Goal: Task Accomplishment & Management: Manage account settings

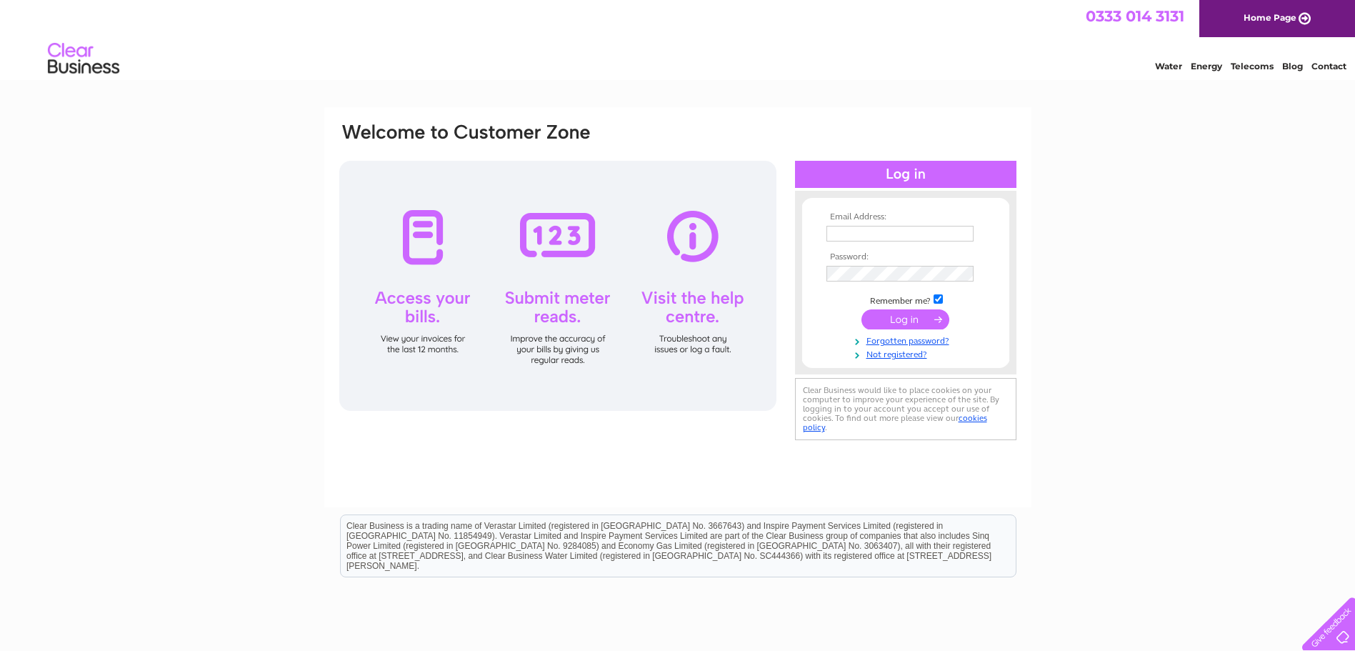
type input "tom.ferguson31@yahoo.com"
click at [901, 316] on input "submit" at bounding box center [905, 319] width 88 height 20
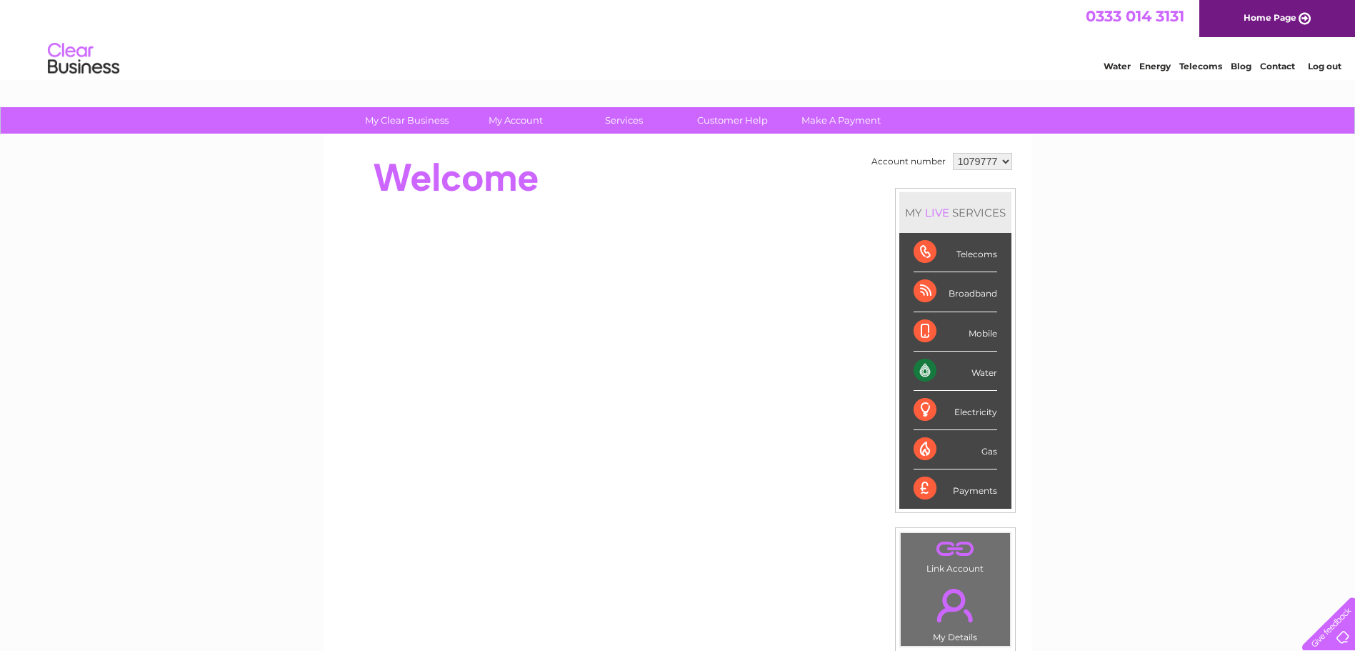
click at [936, 372] on div "Water" at bounding box center [955, 370] width 84 height 39
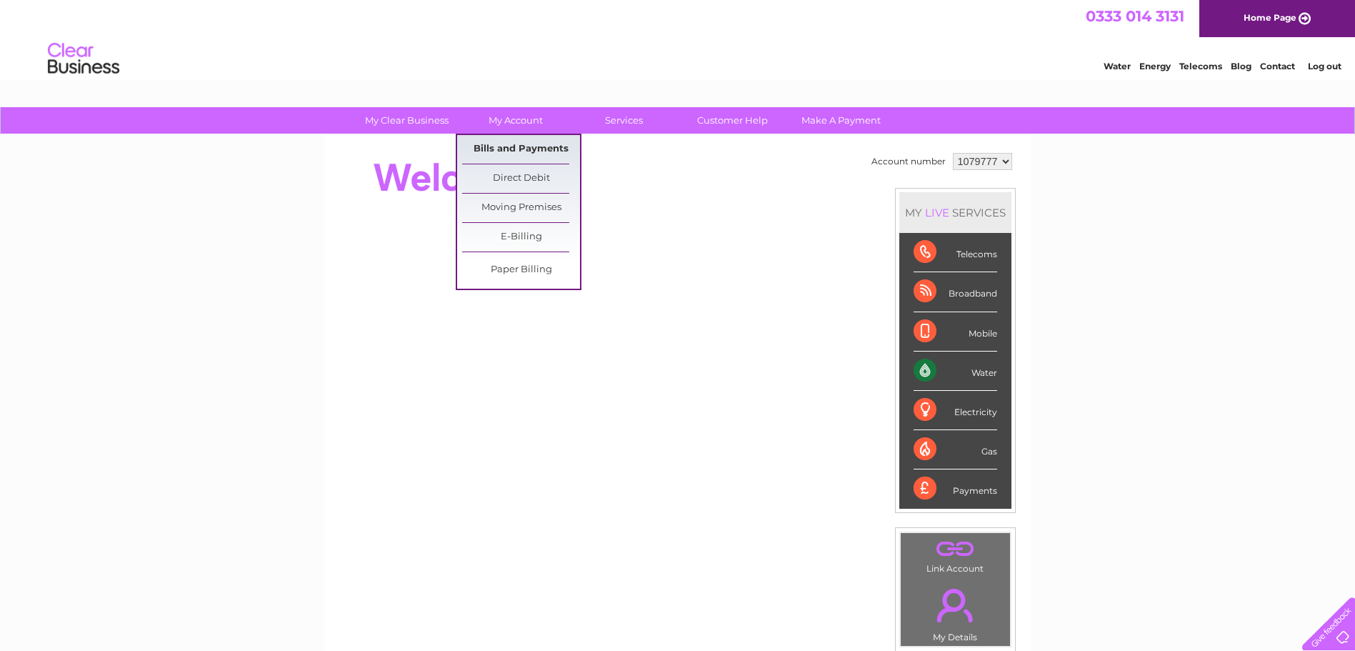
click at [510, 146] on link "Bills and Payments" at bounding box center [521, 149] width 118 height 29
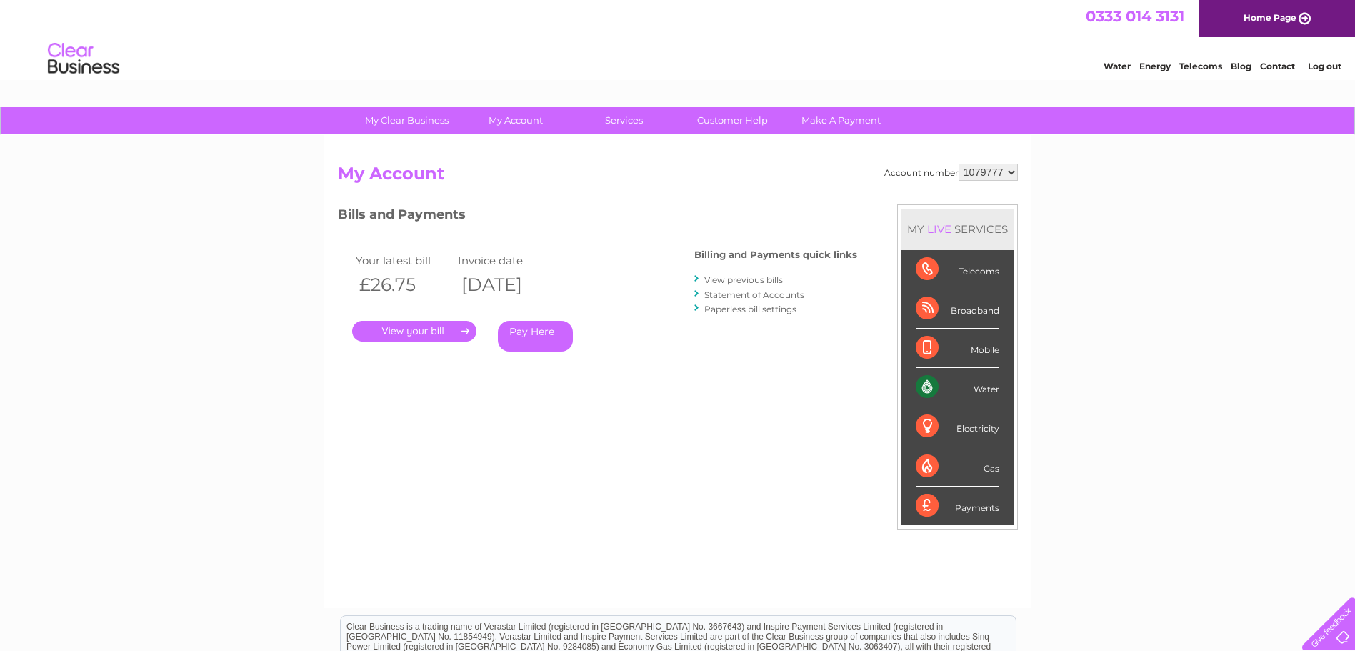
click at [409, 334] on link "." at bounding box center [414, 331] width 124 height 21
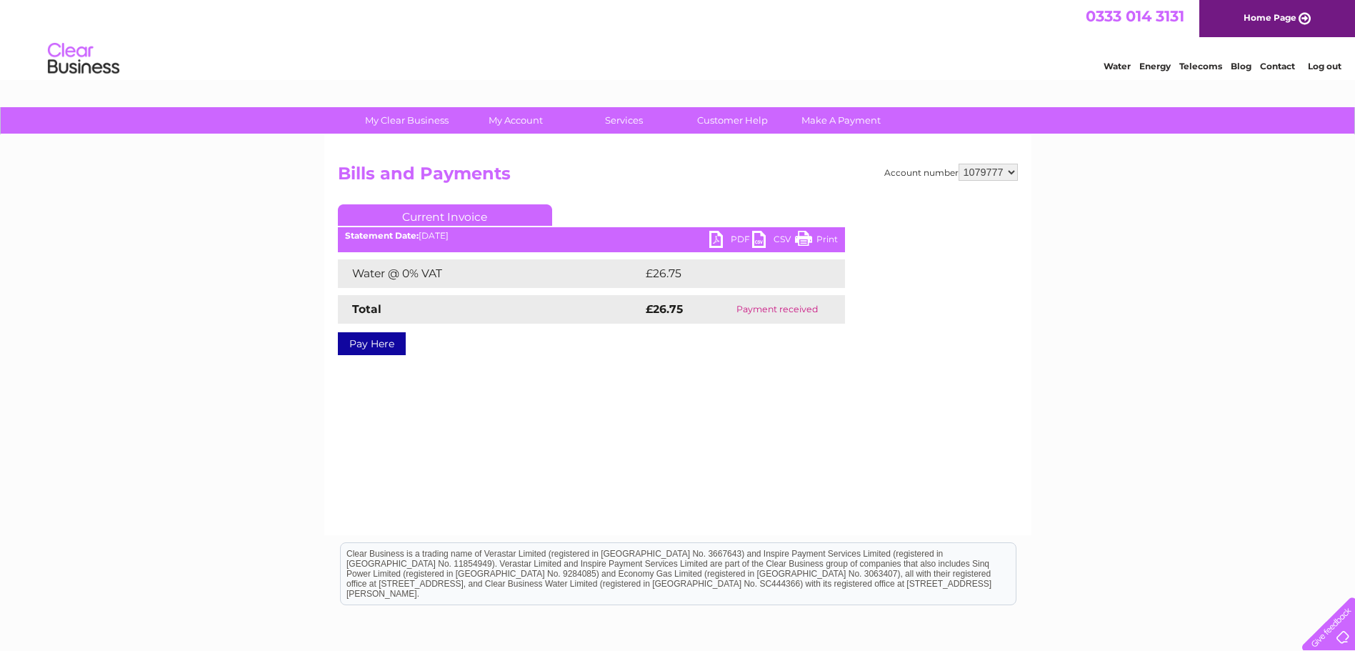
click at [717, 236] on link "PDF" at bounding box center [730, 241] width 43 height 21
click at [717, 237] on link "PDF" at bounding box center [730, 241] width 43 height 21
click at [1008, 171] on select "1079777 1079778" at bounding box center [987, 172] width 59 height 17
select select "1079778"
click at [958, 164] on select "1079777 1079778" at bounding box center [987, 172] width 59 height 17
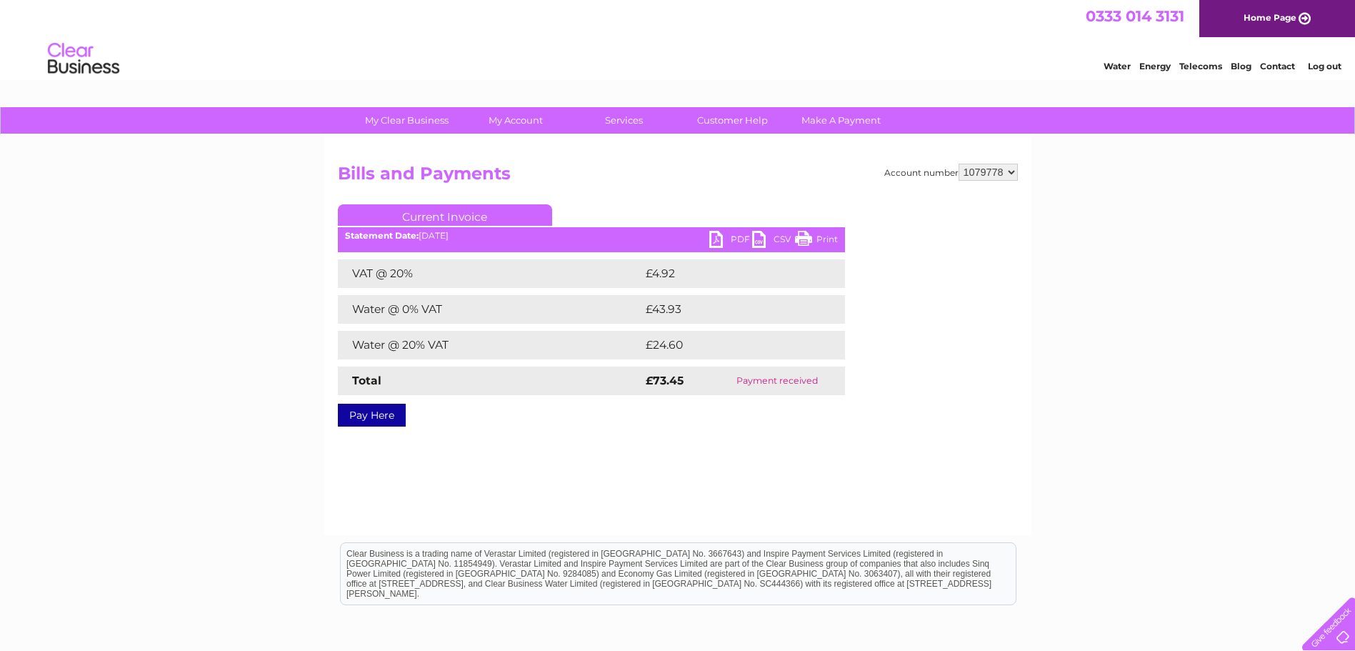
click at [714, 235] on link "PDF" at bounding box center [730, 241] width 43 height 21
